Goal: Check status: Check status

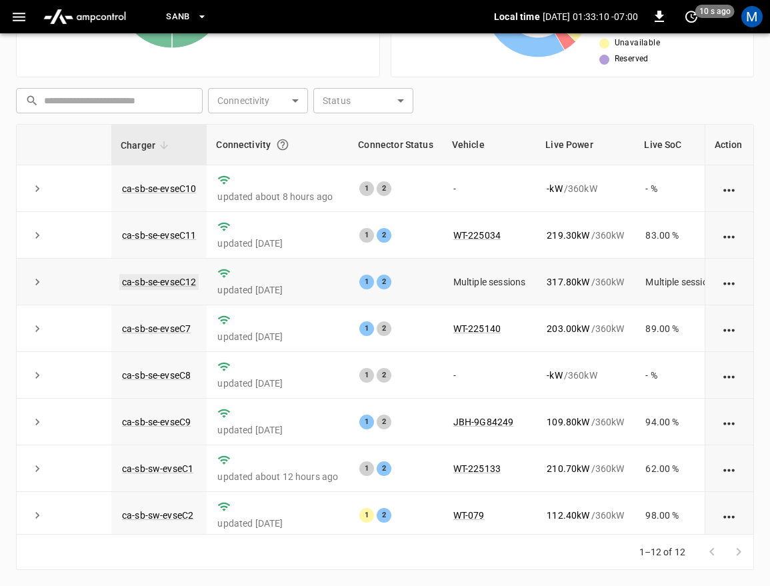
click at [179, 284] on link "ca-sb-se-evseC12" at bounding box center [158, 282] width 79 height 16
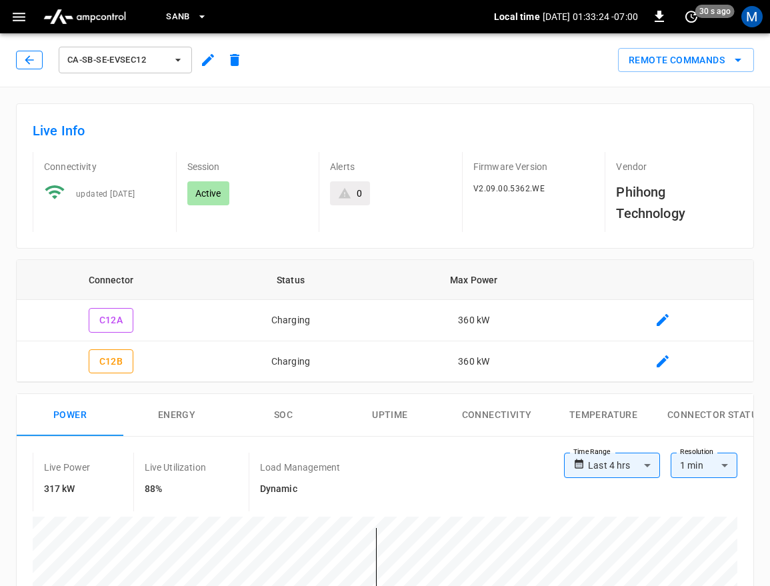
click at [29, 63] on icon "button" at bounding box center [29, 59] width 9 height 9
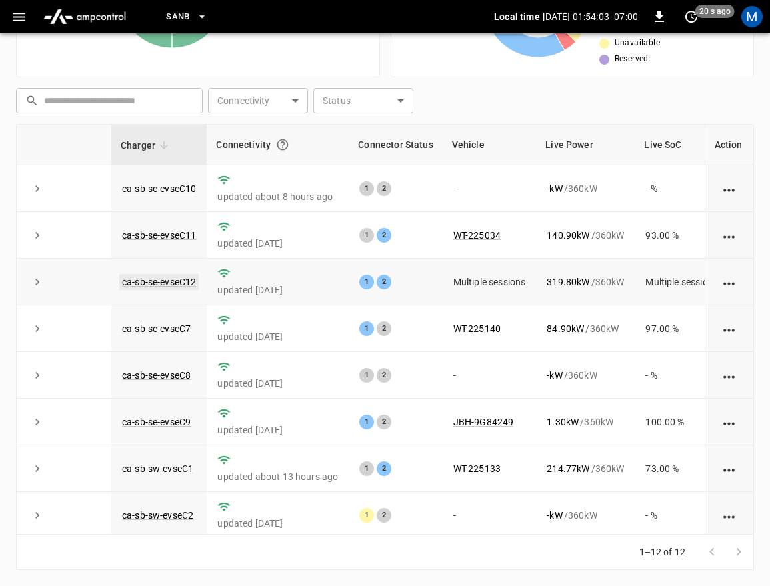
click at [155, 289] on link "ca-sb-se-evseC12" at bounding box center [158, 282] width 79 height 16
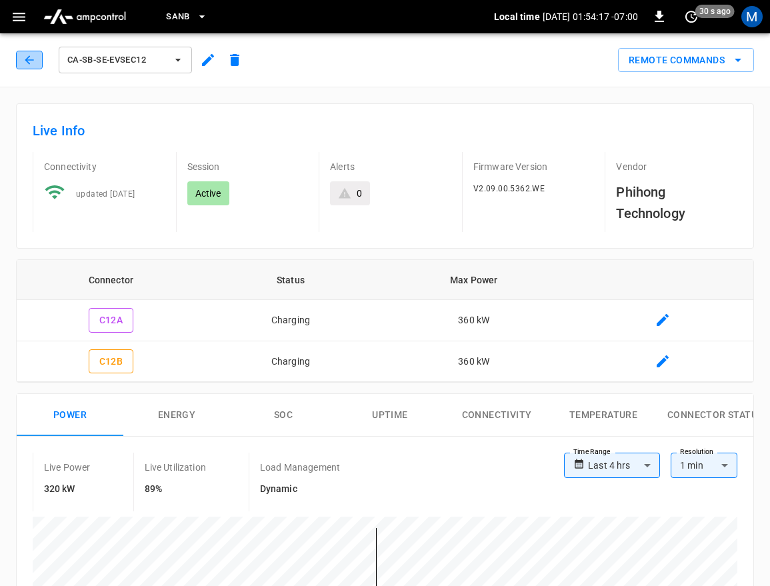
click at [23, 64] on icon "button" at bounding box center [29, 59] width 13 height 13
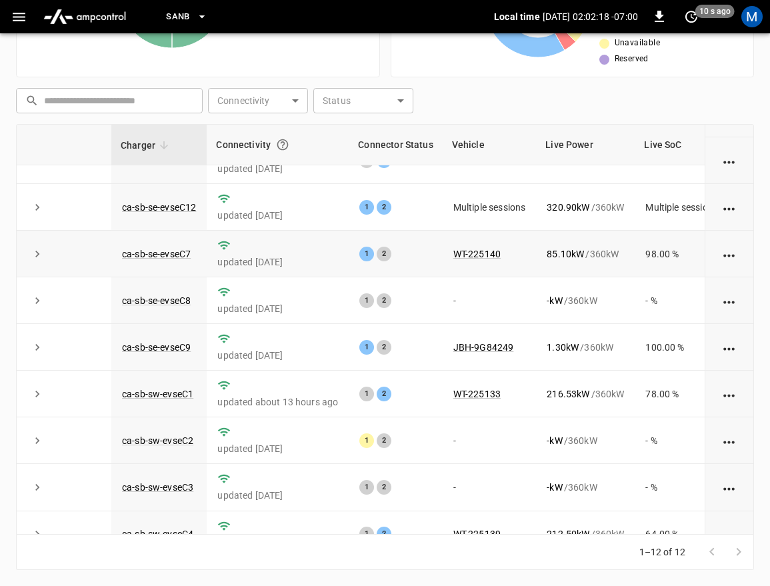
scroll to position [8, 0]
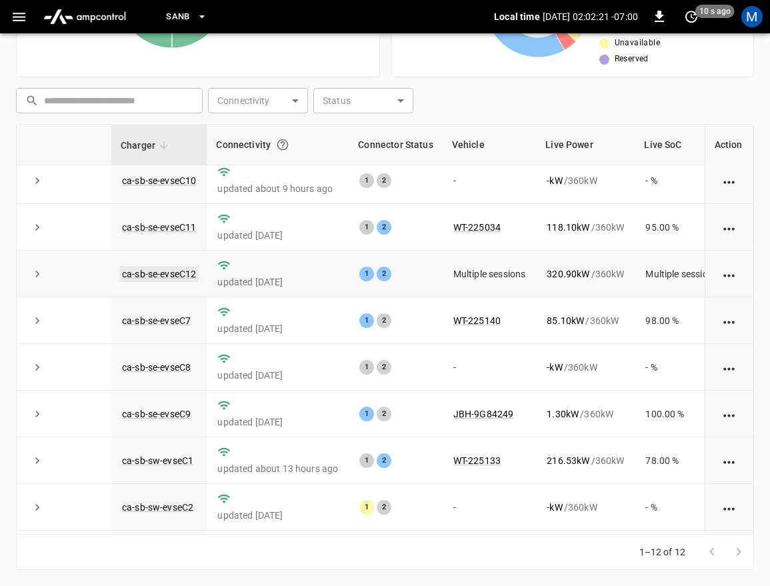
click at [176, 276] on link "ca-sb-se-evseC12" at bounding box center [158, 274] width 79 height 16
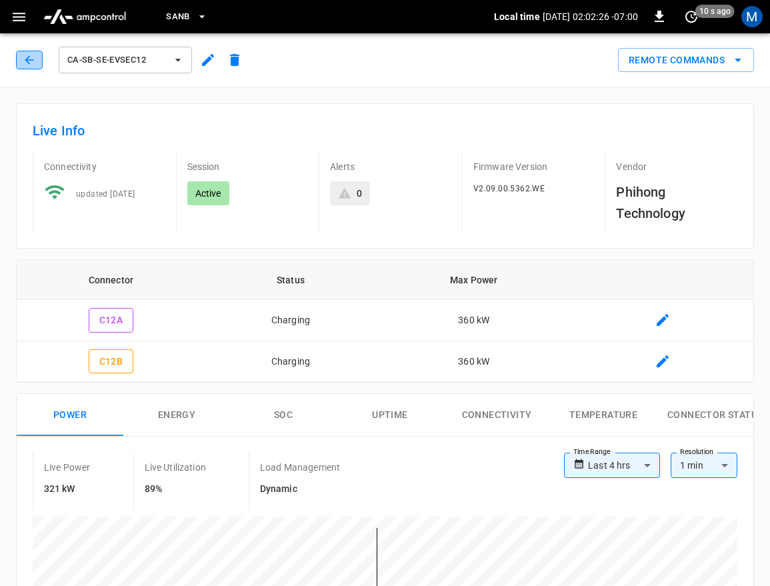
click at [19, 63] on button "button" at bounding box center [29, 60] width 27 height 19
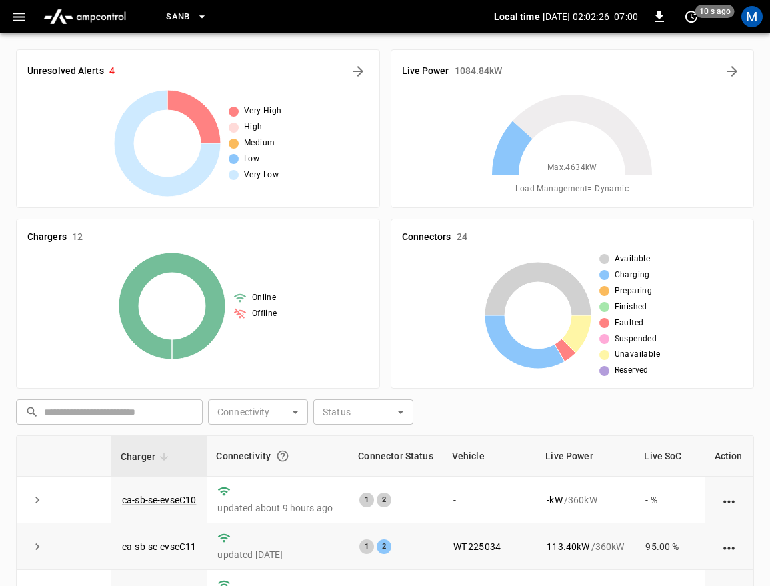
scroll to position [311, 0]
